Goal: Information Seeking & Learning: Learn about a topic

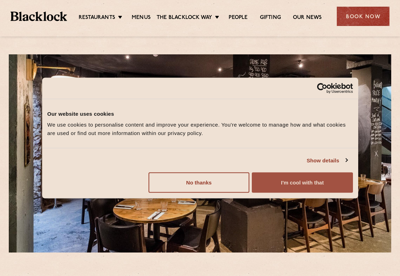
click at [298, 184] on button "I'm cool with that" at bounding box center [302, 183] width 101 height 20
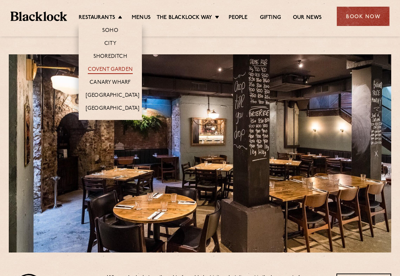
click at [106, 67] on link "Covent Garden" at bounding box center [110, 70] width 45 height 8
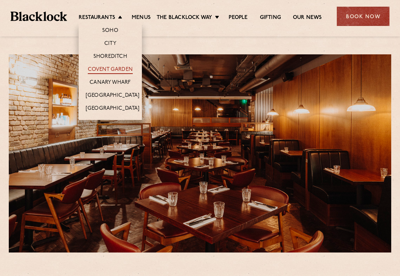
click at [109, 67] on link "Covent Garden" at bounding box center [110, 70] width 45 height 8
click at [110, 55] on link "Shoreditch" at bounding box center [110, 57] width 34 height 8
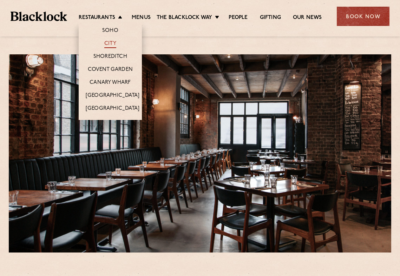
click at [108, 45] on link "City" at bounding box center [110, 44] width 12 height 8
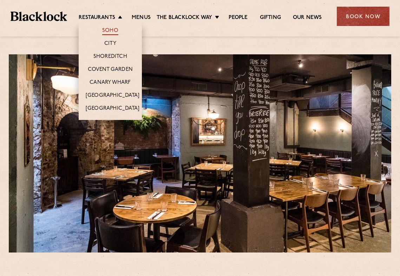
click at [108, 30] on link "Soho" at bounding box center [110, 31] width 16 height 8
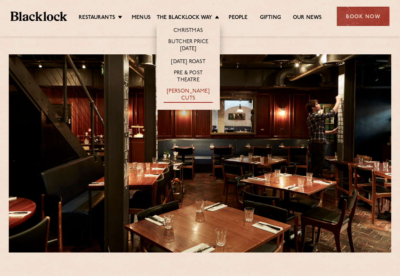
click at [191, 95] on link "[PERSON_NAME] Cuts" at bounding box center [188, 95] width 49 height 15
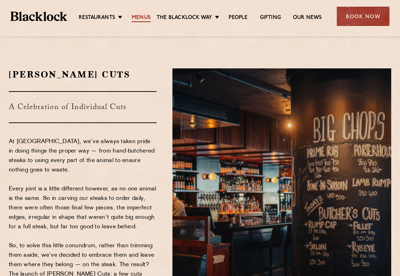
click at [138, 16] on link "Menus" at bounding box center [141, 18] width 19 height 8
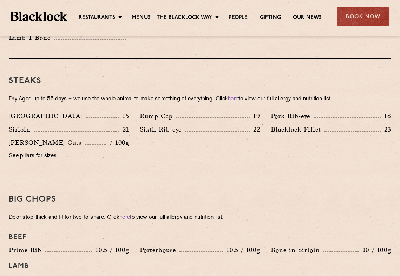
scroll to position [633, 0]
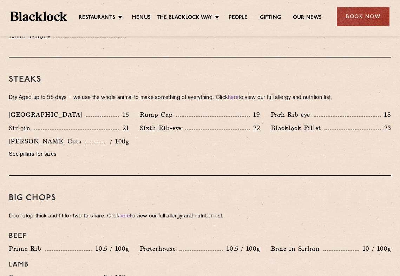
click at [156, 123] on p "Sixth Rib-eye" at bounding box center [162, 128] width 45 height 10
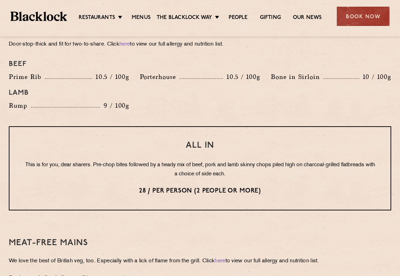
scroll to position [805, 0]
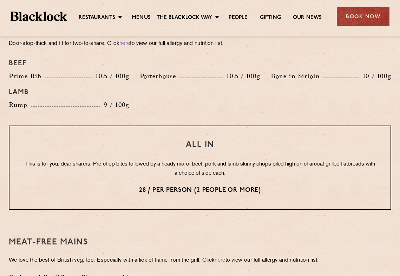
click at [194, 160] on p "This is for you, dear sharers. Pre-chop bites followed by a heady mix of beef, …" at bounding box center [200, 169] width 353 height 18
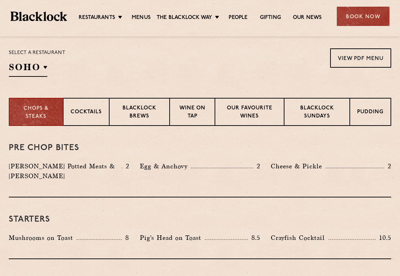
scroll to position [227, 0]
click at [315, 113] on p "Blacklock Sundays" at bounding box center [316, 112] width 51 height 17
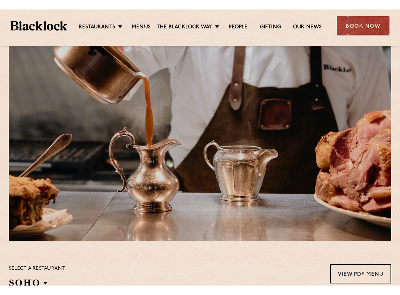
scroll to position [0, 0]
